Goal: Task Accomplishment & Management: Use online tool/utility

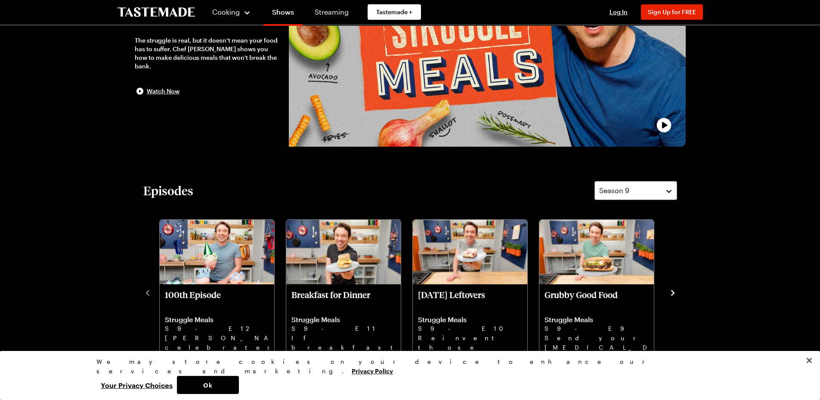
scroll to position [129, 0]
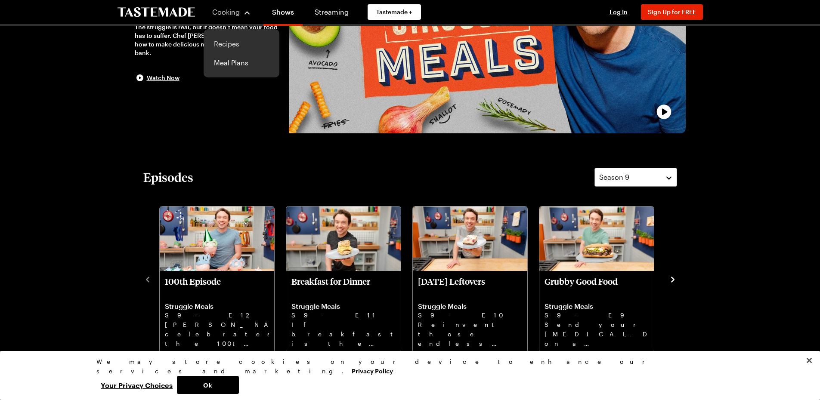
click at [238, 40] on link "Recipes" at bounding box center [241, 43] width 65 height 19
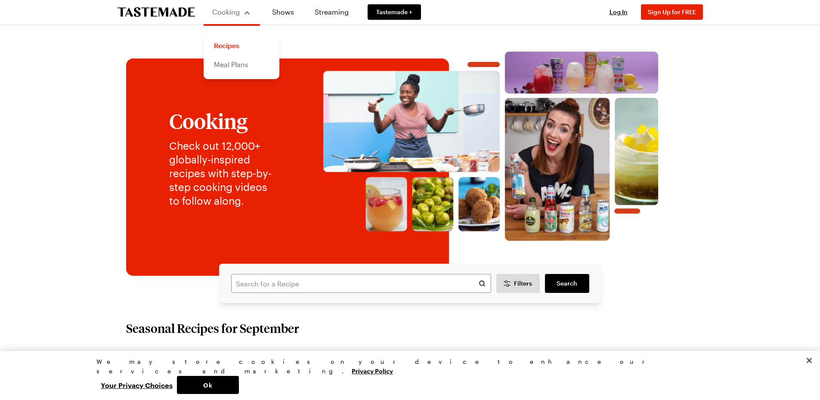
click at [230, 68] on link "Meal Plans" at bounding box center [241, 64] width 65 height 19
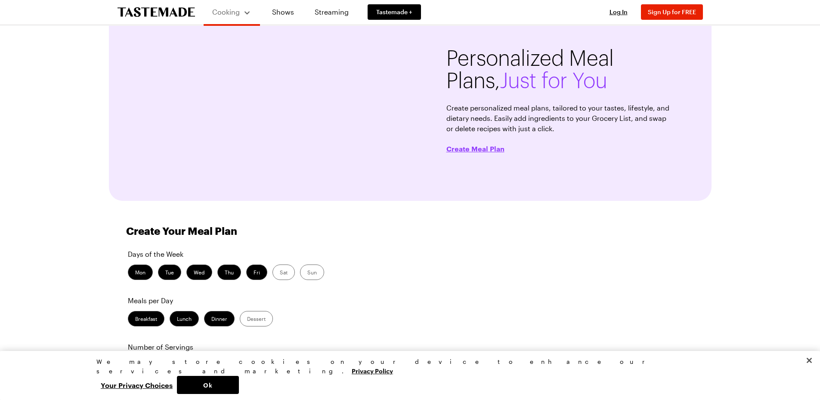
scroll to position [172, 0]
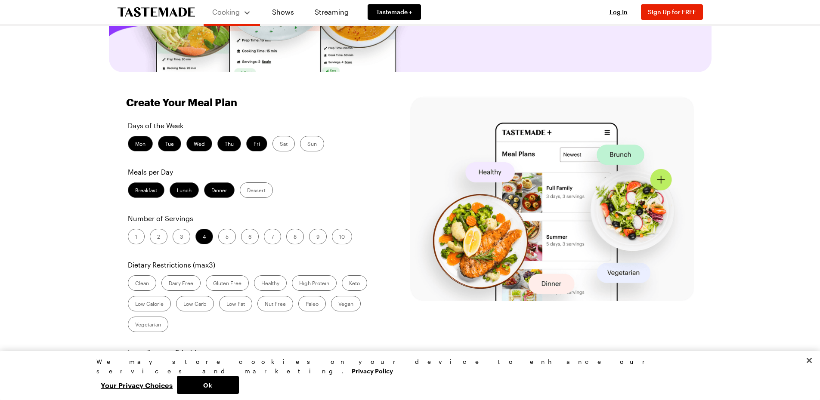
click at [184, 284] on label "Dairy Free" at bounding box center [180, 284] width 39 height 16
click at [169, 284] on Free "Dairy Free" at bounding box center [169, 284] width 0 height 0
click at [309, 285] on label "High Protein" at bounding box center [314, 284] width 45 height 16
click at [299, 284] on Protein "High Protein" at bounding box center [299, 284] width 0 height 0
click at [139, 236] on label "1" at bounding box center [136, 237] width 17 height 16
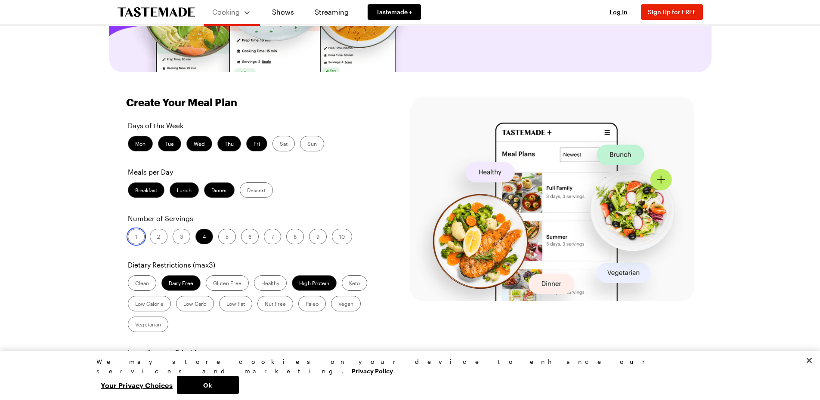
click at [135, 238] on input "1" at bounding box center [135, 238] width 0 height 0
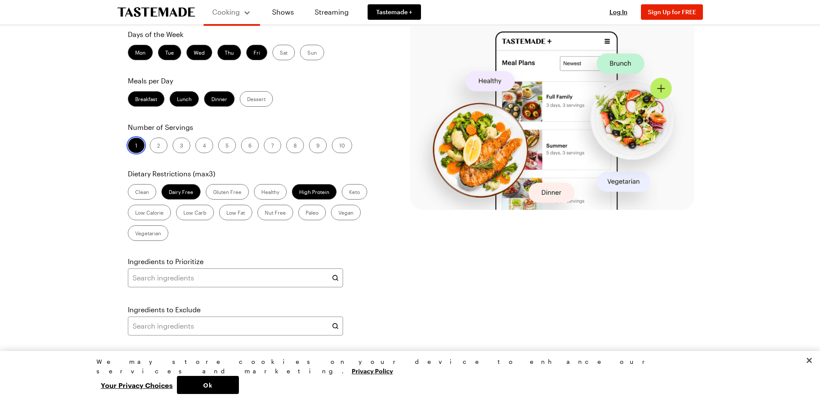
scroll to position [301, 0]
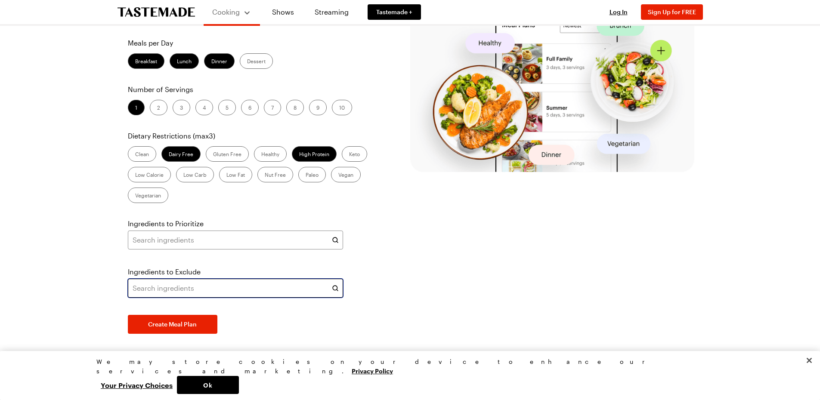
click at [188, 288] on input "text" at bounding box center [235, 288] width 215 height 19
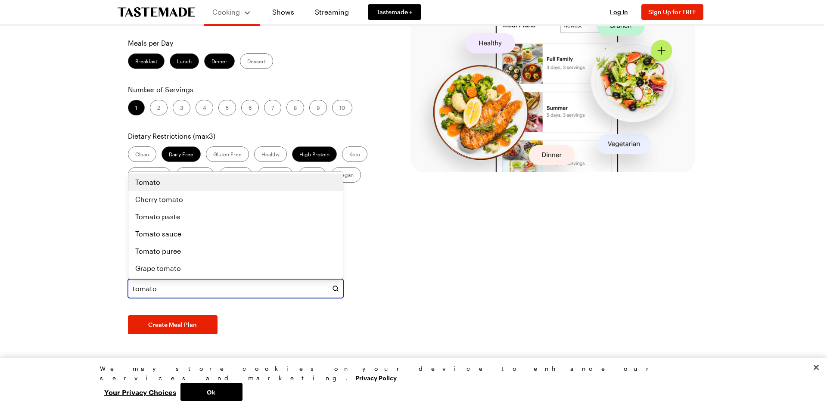
click at [162, 183] on div "Tomato" at bounding box center [235, 182] width 201 height 10
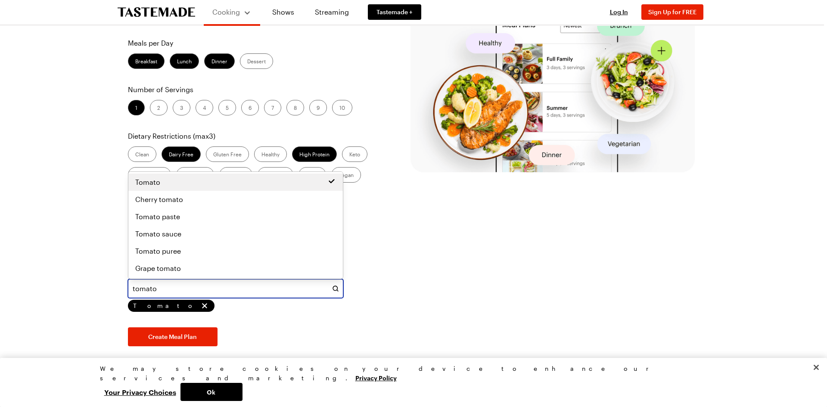
type input "tomato"
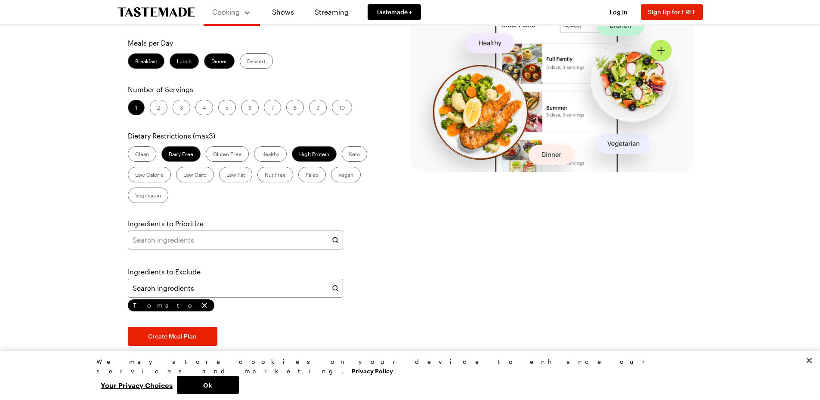
click at [371, 262] on div "Days of the Week Mon Tue Wed Thu Fri Sat Sun Meals per Day Breakfast Lunch Dinn…" at bounding box center [254, 168] width 257 height 355
type input "tomato"
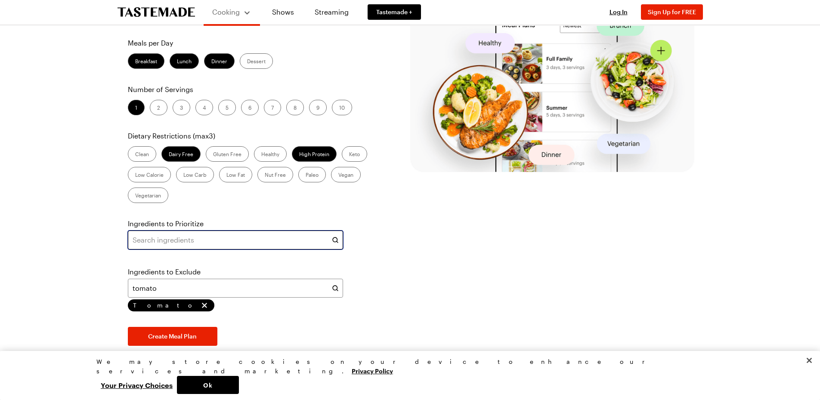
click at [231, 236] on input "text" at bounding box center [235, 240] width 215 height 19
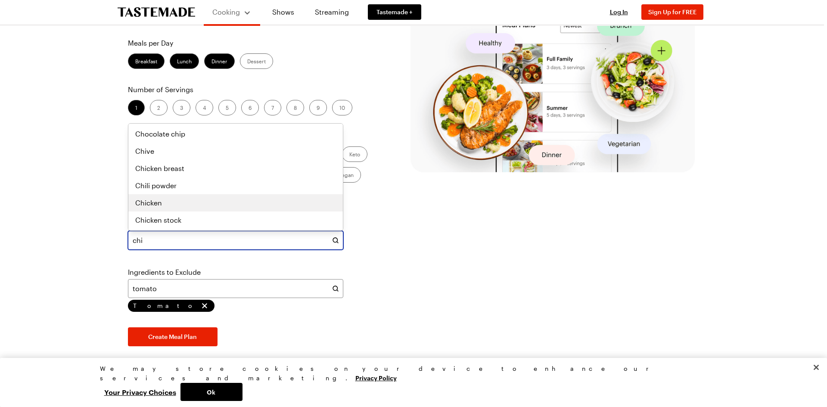
click at [178, 202] on div "Chicken" at bounding box center [235, 203] width 201 height 10
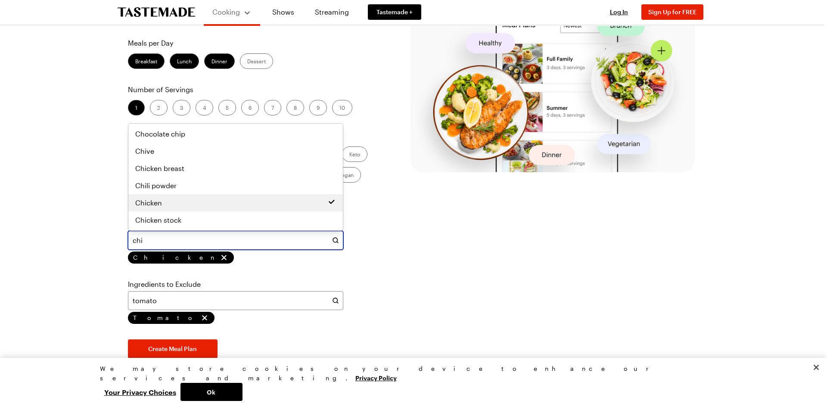
drag, startPoint x: 121, startPoint y: 245, endPoint x: 105, endPoint y: 244, distance: 15.1
click at [106, 244] on div "Personalized Meal Plans, Just for You Create personalized meal plans, tailored …" at bounding box center [410, 56] width 620 height 629
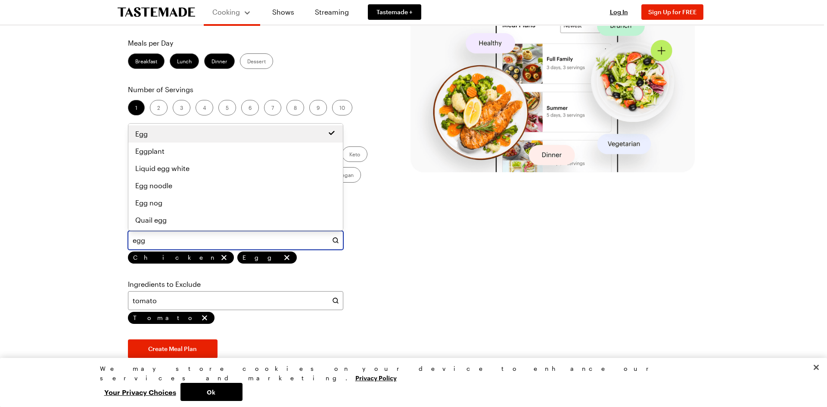
click at [155, 140] on div "Egg" at bounding box center [235, 133] width 214 height 17
type input "egg"
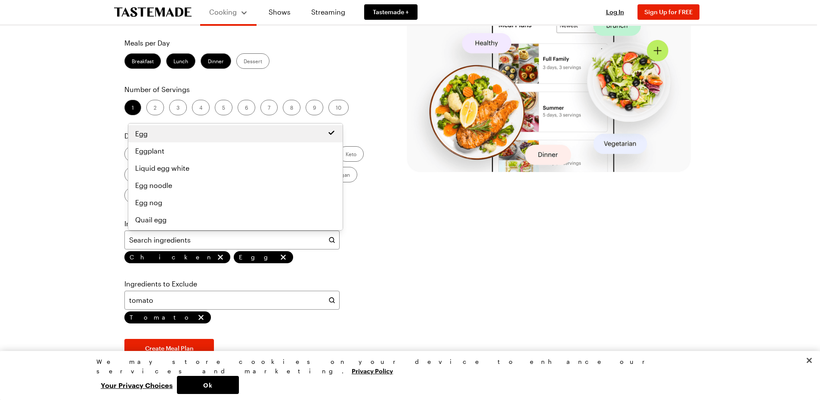
click at [366, 259] on div "Days of the Week Mon Tue Wed Thu Fri Sat Sun Meals per Day Breakfast Lunch Dinn…" at bounding box center [251, 174] width 257 height 367
type input "egg"
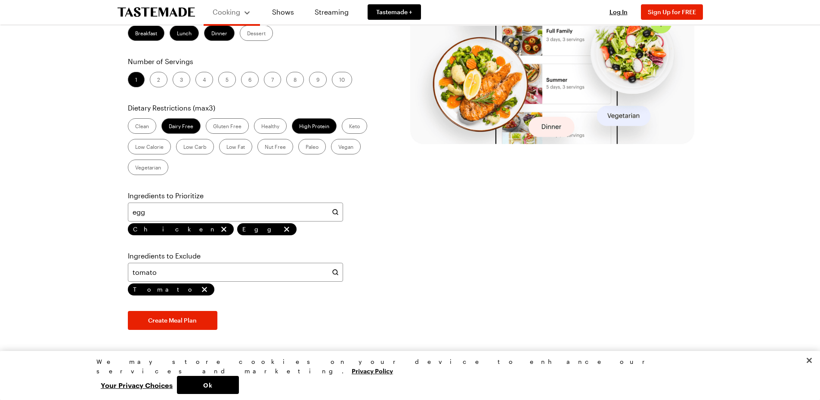
scroll to position [344, 0]
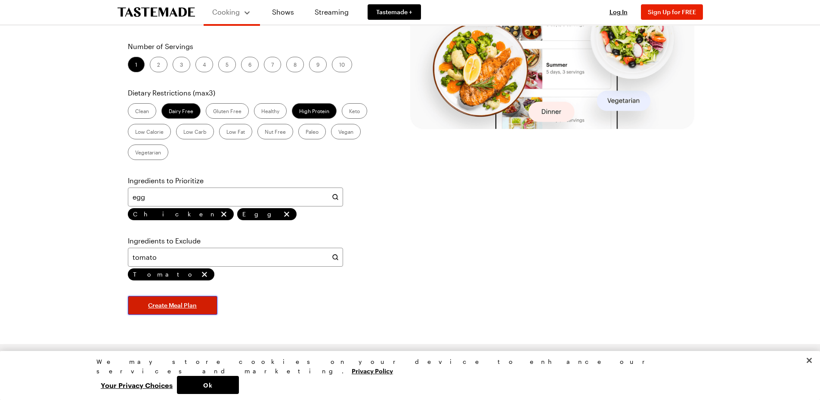
click at [175, 306] on span "Create Meal Plan" at bounding box center [172, 305] width 49 height 9
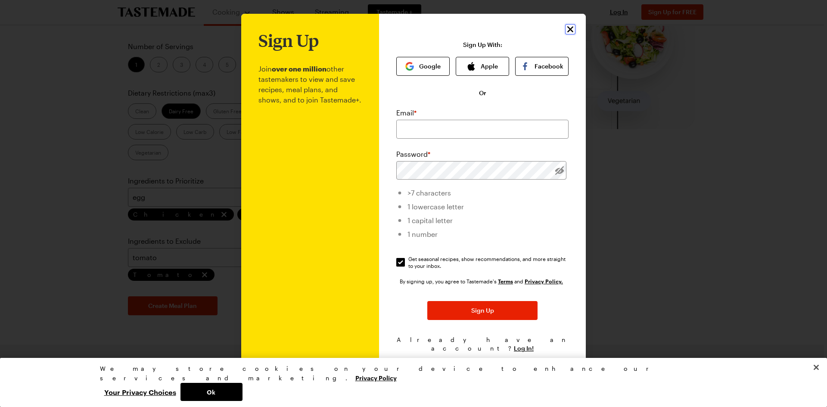
click at [565, 31] on icon "Close" at bounding box center [570, 29] width 10 height 10
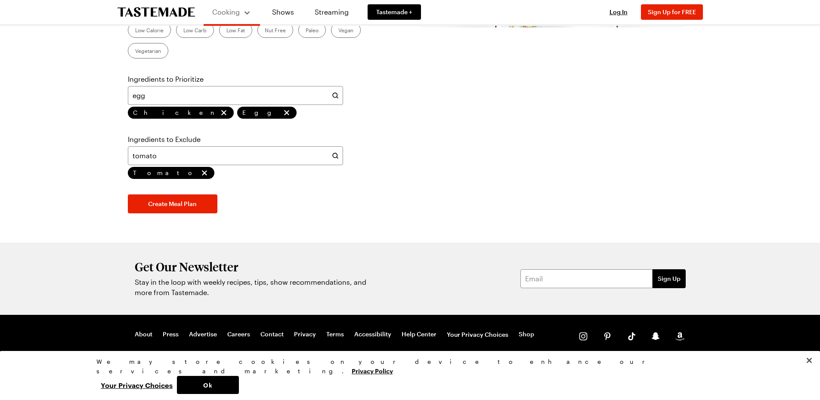
scroll to position [145, 0]
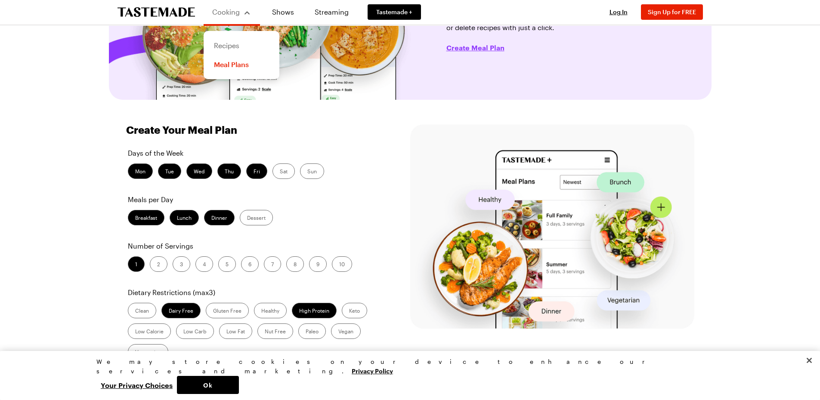
click at [230, 48] on link "Recipes" at bounding box center [241, 45] width 65 height 19
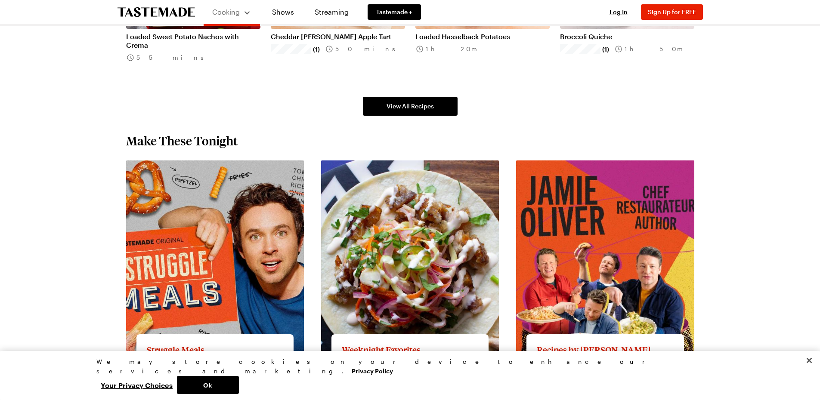
scroll to position [689, 0]
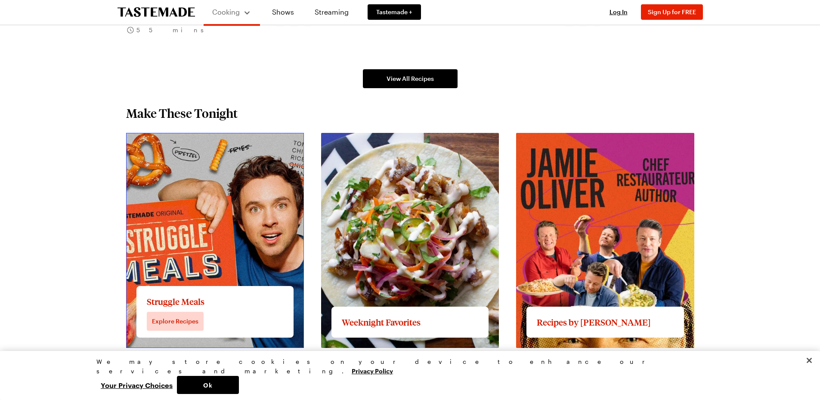
click at [190, 142] on link "View full content for Struggle Meals" at bounding box center [184, 138] width 117 height 8
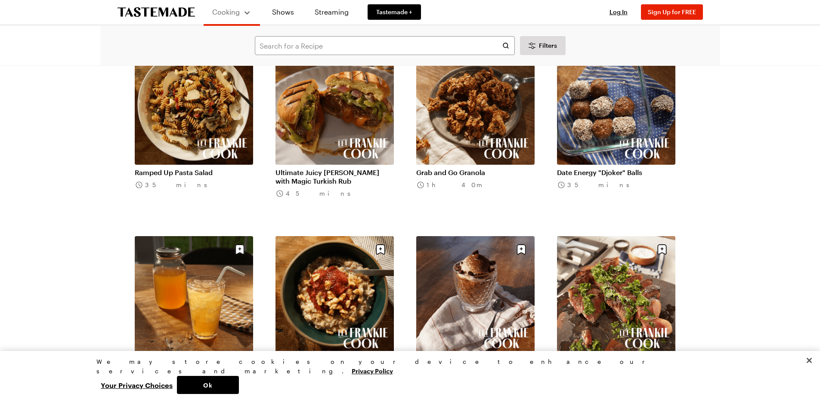
scroll to position [129, 0]
